Goal: Task Accomplishment & Management: Complete application form

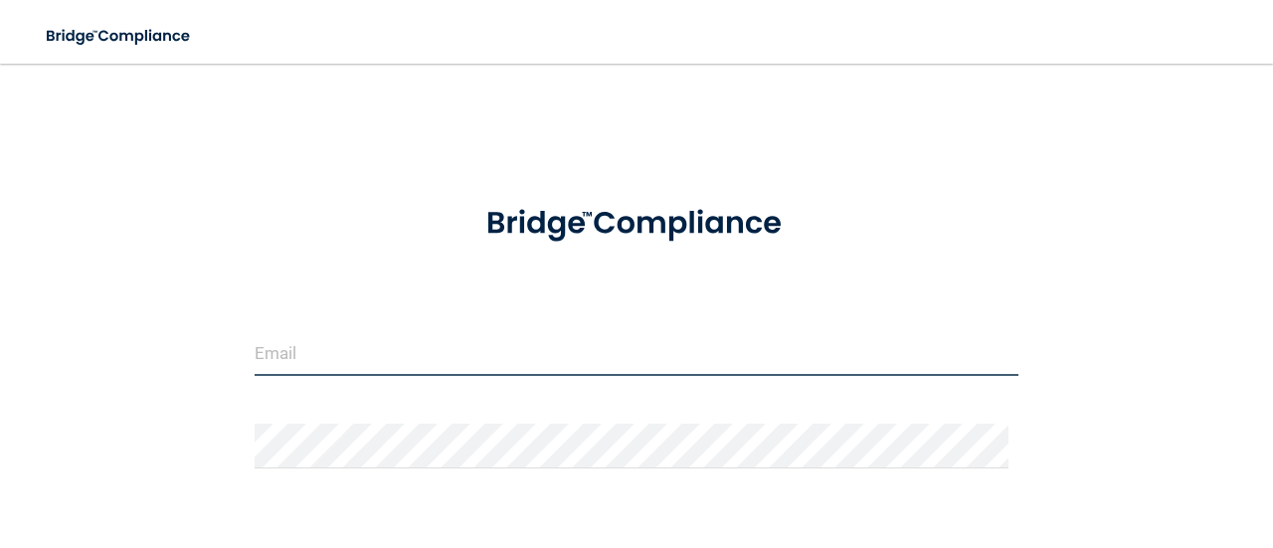
click at [321, 361] on input "email" at bounding box center [637, 353] width 764 height 45
type input "[EMAIL_ADDRESS][DOMAIN_NAME]"
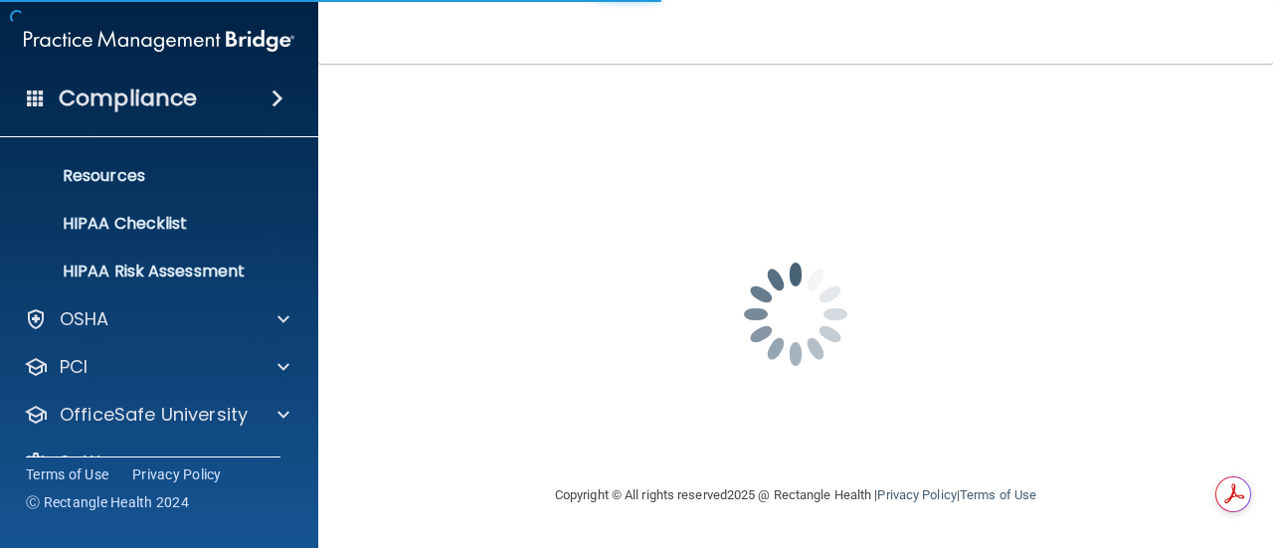
scroll to position [278, 0]
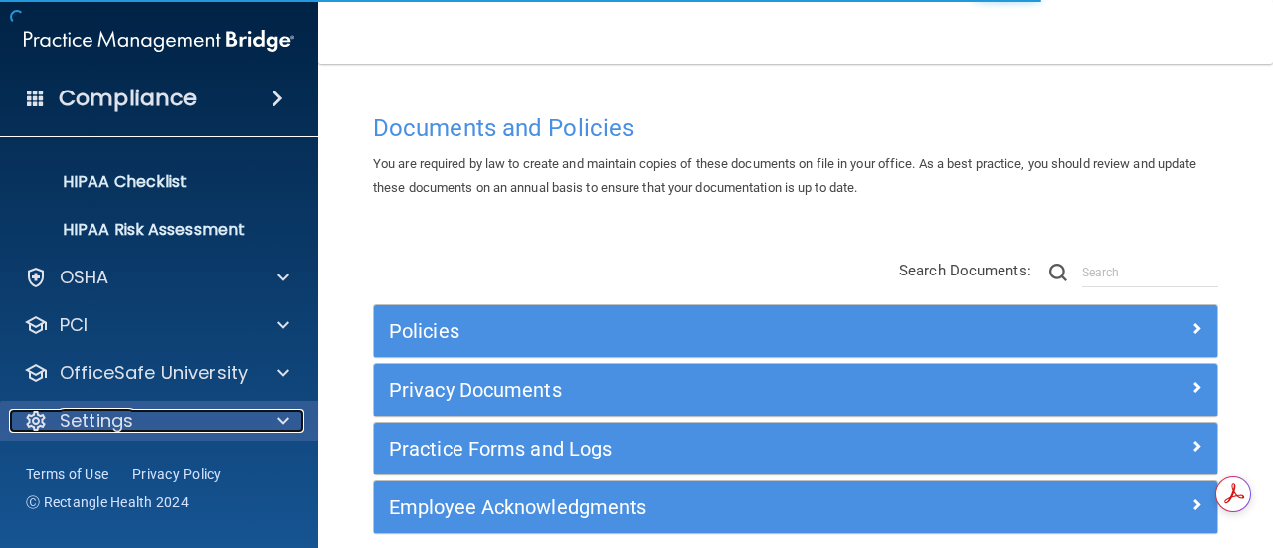
click at [136, 417] on div "Settings" at bounding box center [132, 421] width 247 height 24
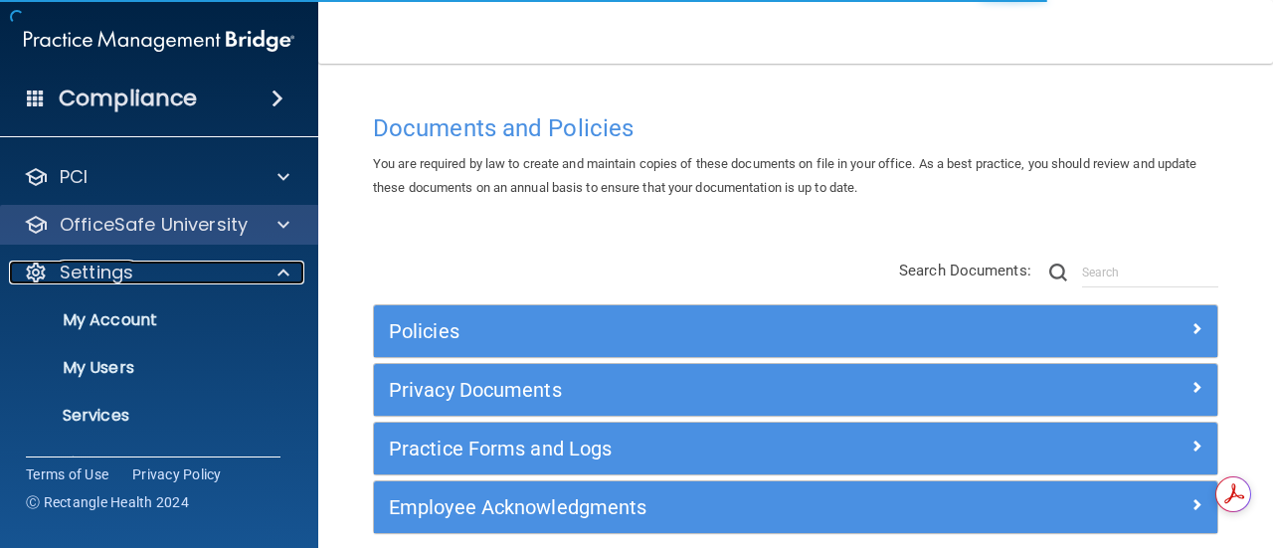
scroll to position [467, 0]
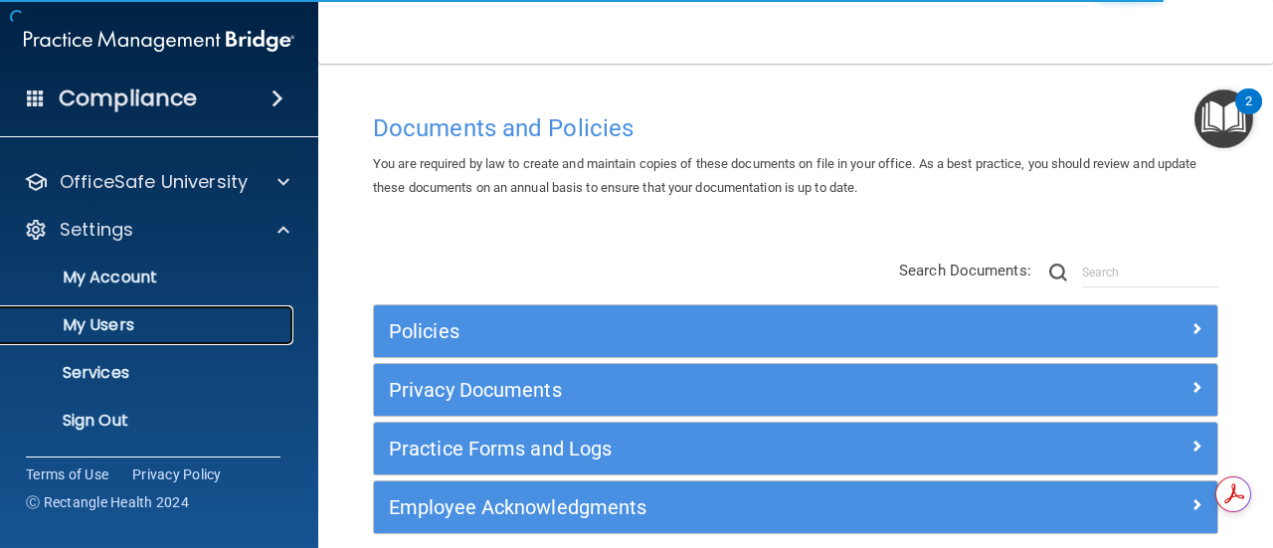
click at [128, 332] on p "My Users" at bounding box center [149, 325] width 272 height 20
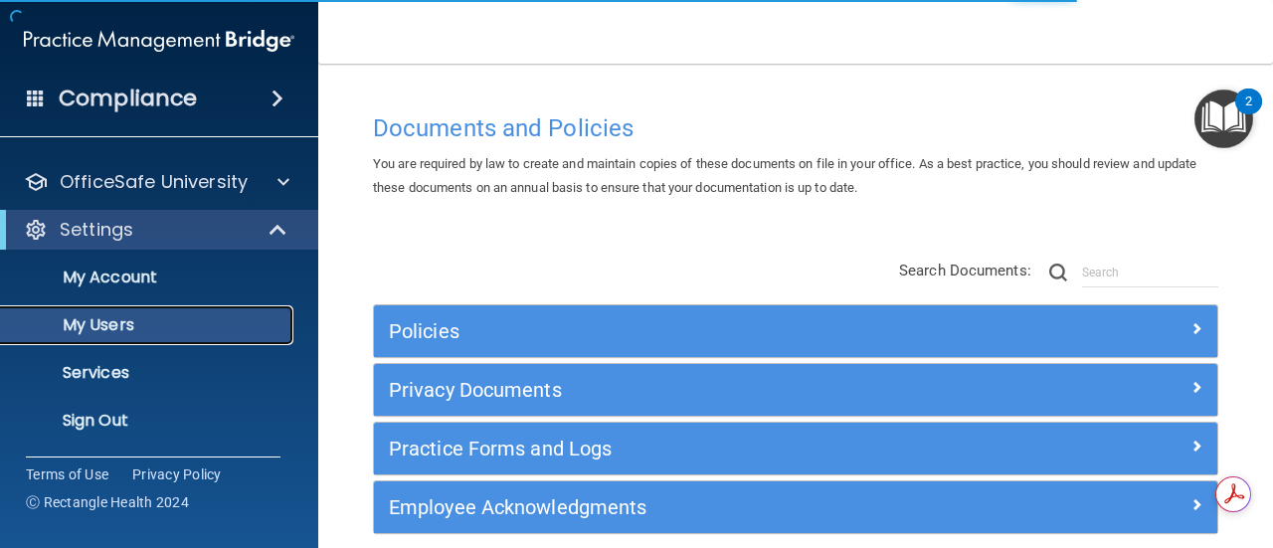
scroll to position [133, 0]
select select "20"
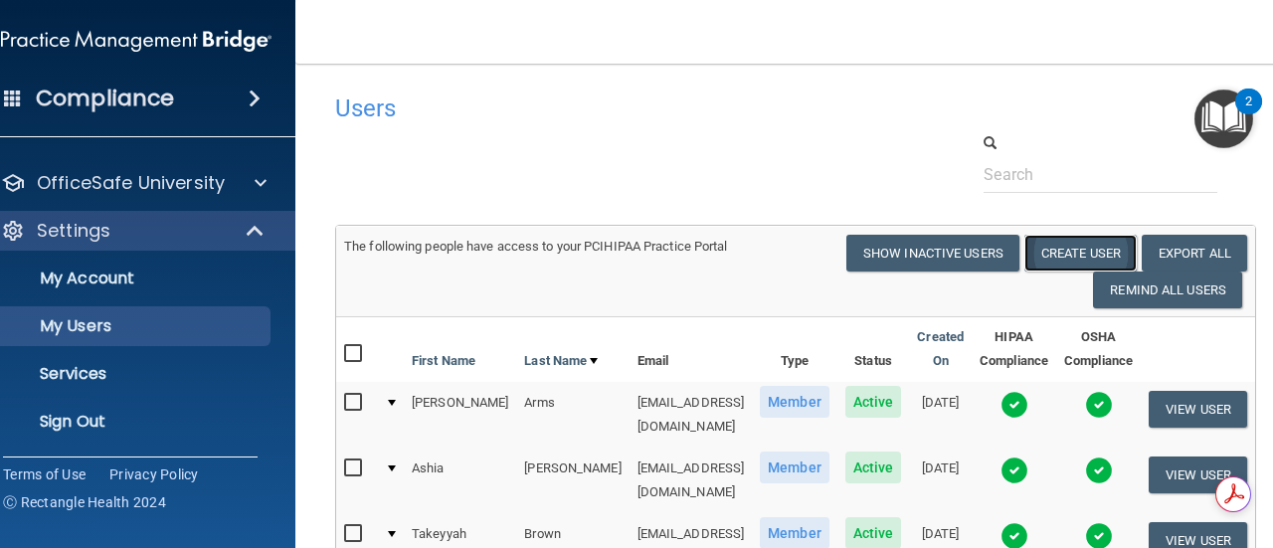
click at [1098, 241] on button "Create User" at bounding box center [1081, 253] width 112 height 37
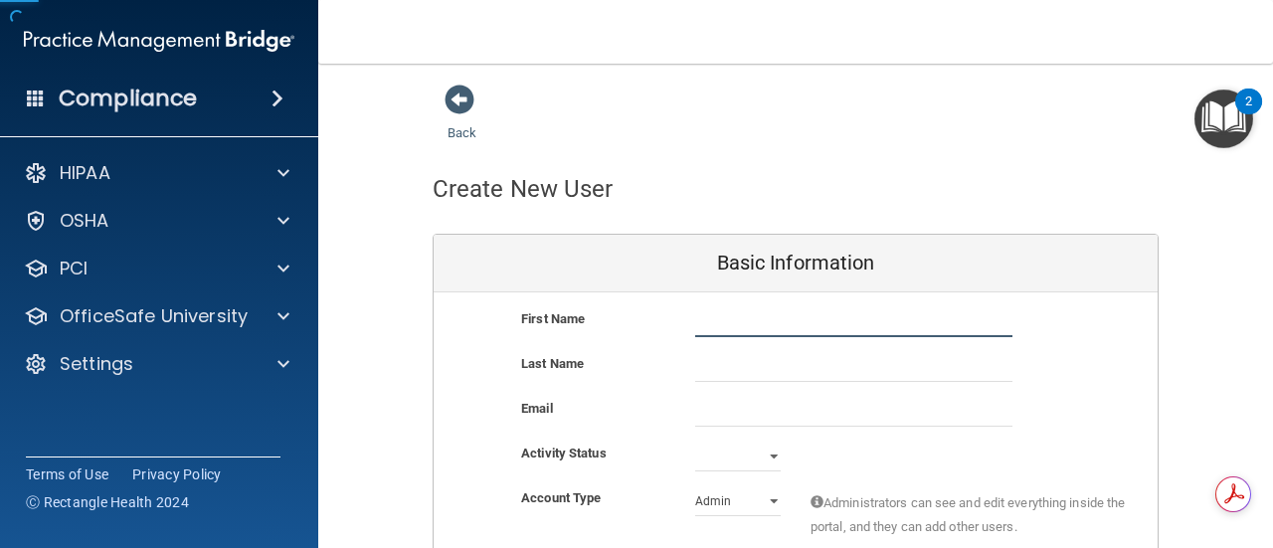
click at [762, 317] on input "text" at bounding box center [853, 322] width 317 height 30
type input "[PERSON_NAME]"
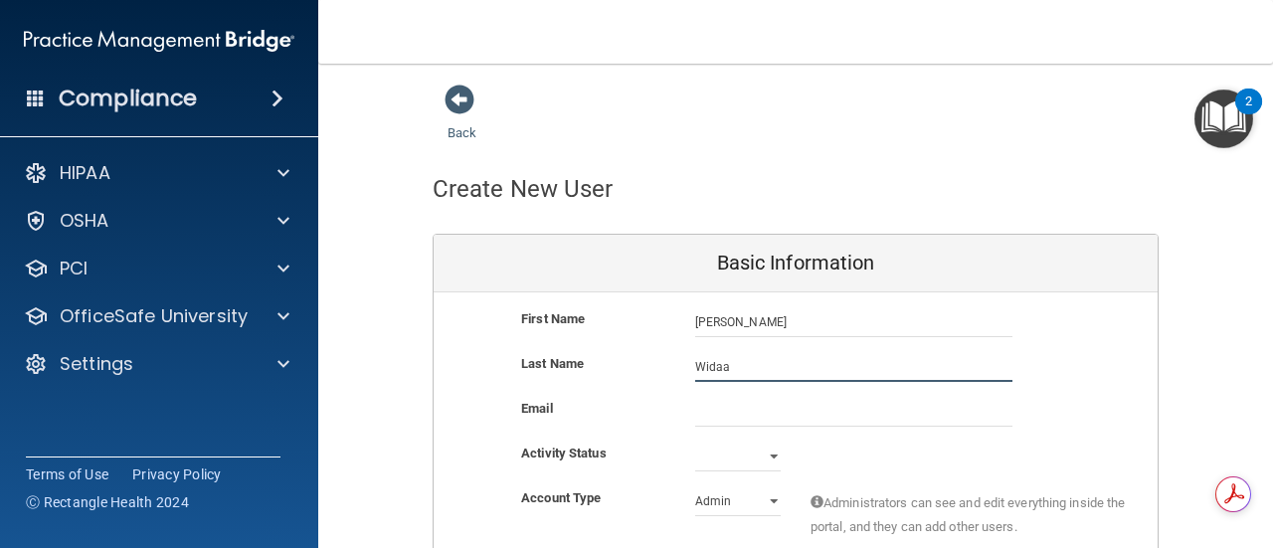
type input "Widaa"
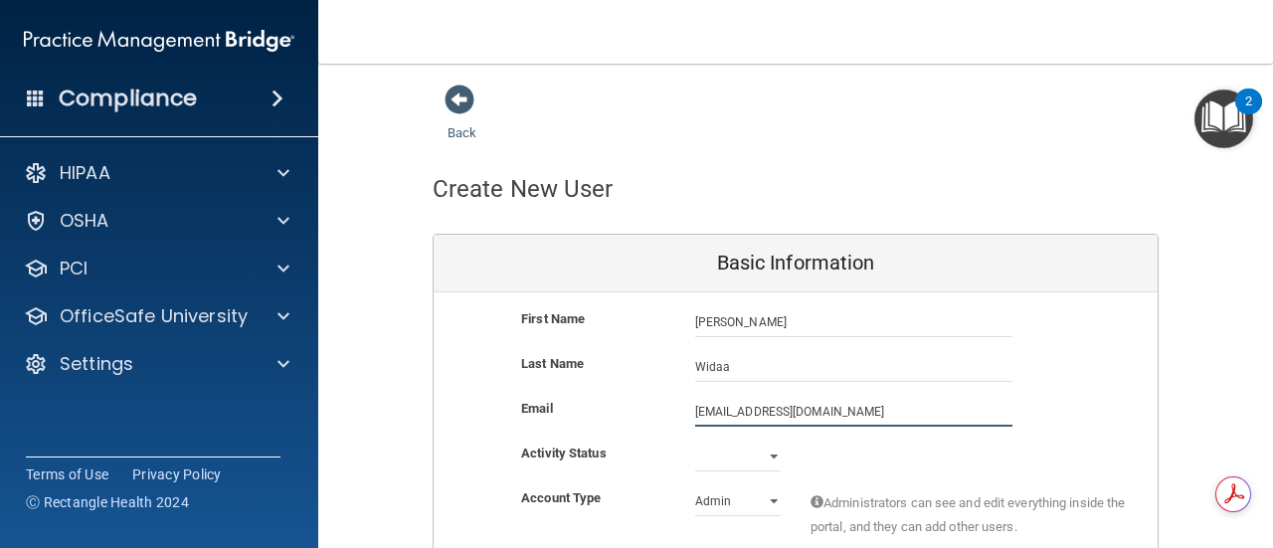
type input "[EMAIL_ADDRESS][DOMAIN_NAME]"
click at [735, 470] on select "Active Inactive" at bounding box center [738, 457] width 86 height 30
select select "active"
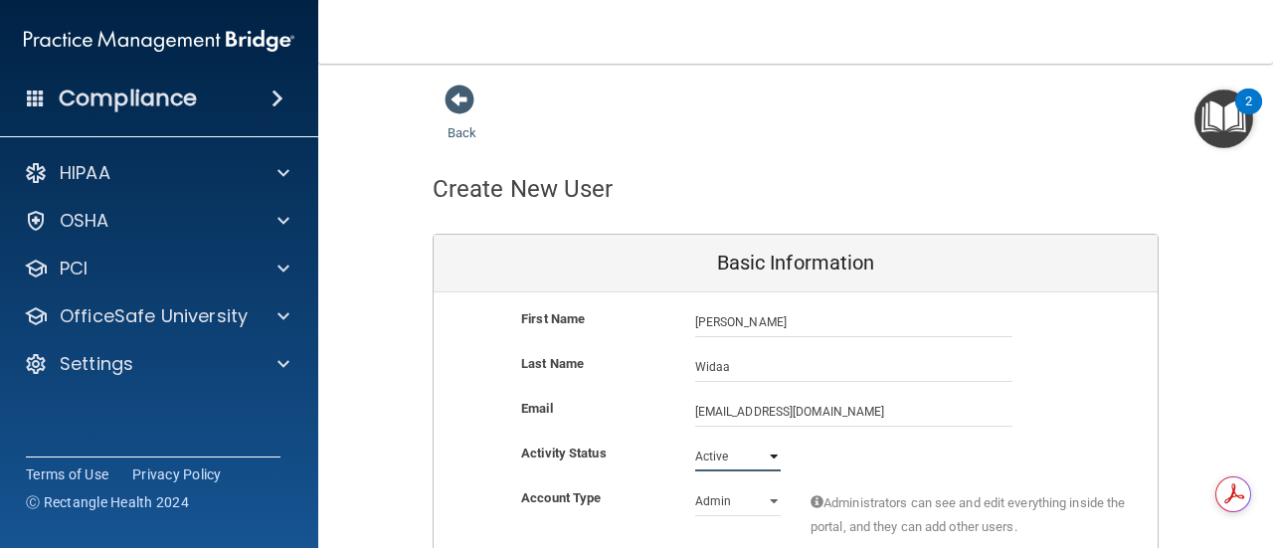
click at [695, 442] on select "Active Inactive" at bounding box center [738, 457] width 86 height 30
click at [749, 493] on select "Admin Member" at bounding box center [738, 501] width 86 height 30
select select "practice_member"
click at [695, 486] on select "Admin Member" at bounding box center [738, 501] width 86 height 30
click at [922, 452] on div "Activity Status Active Active Inactive" at bounding box center [796, 457] width 724 height 30
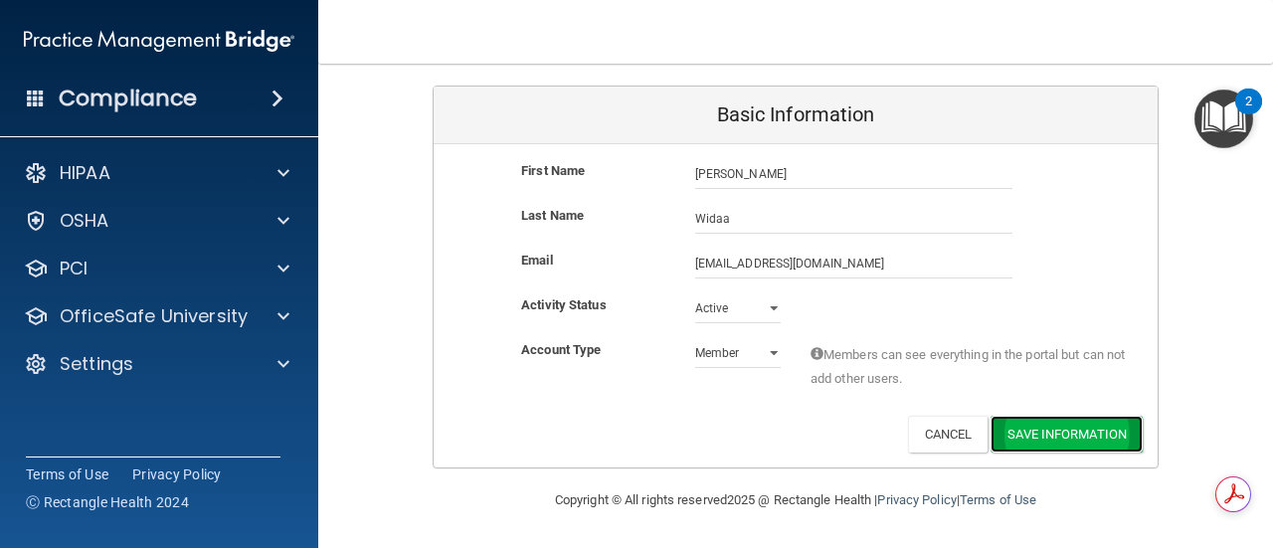
click at [1043, 440] on button "Save Information" at bounding box center [1067, 434] width 152 height 37
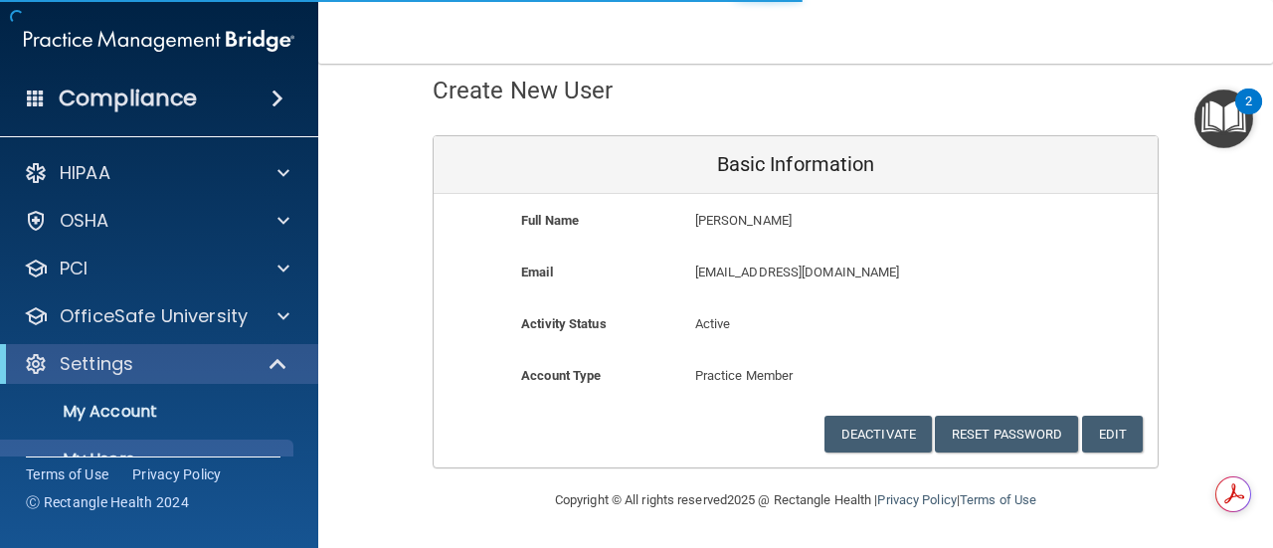
select select "20"
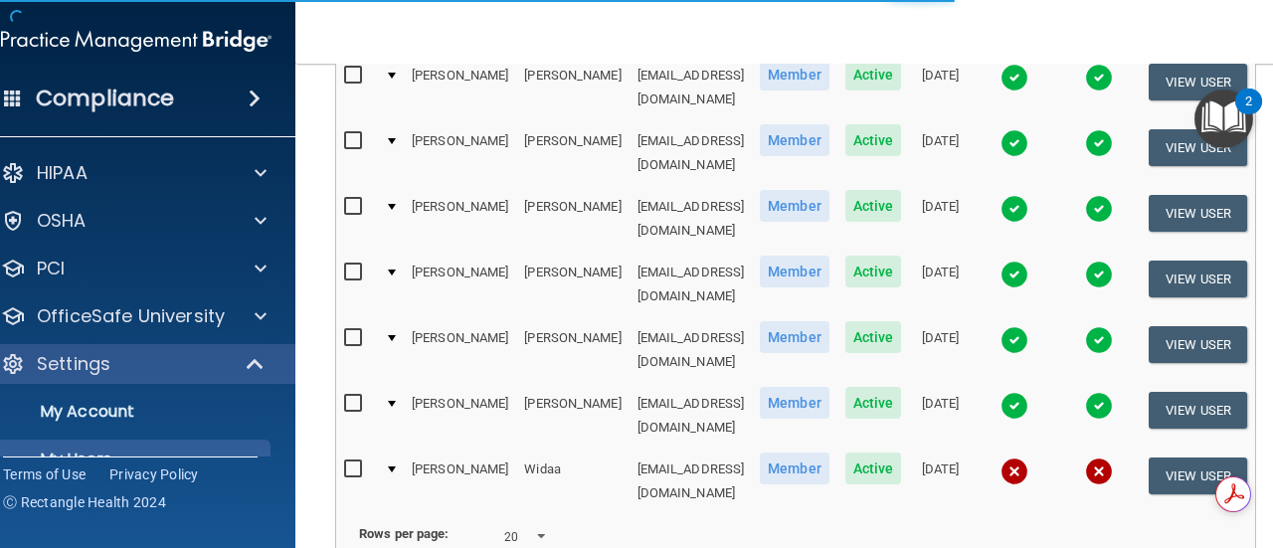
scroll to position [1121, 0]
